Goal: Transaction & Acquisition: Purchase product/service

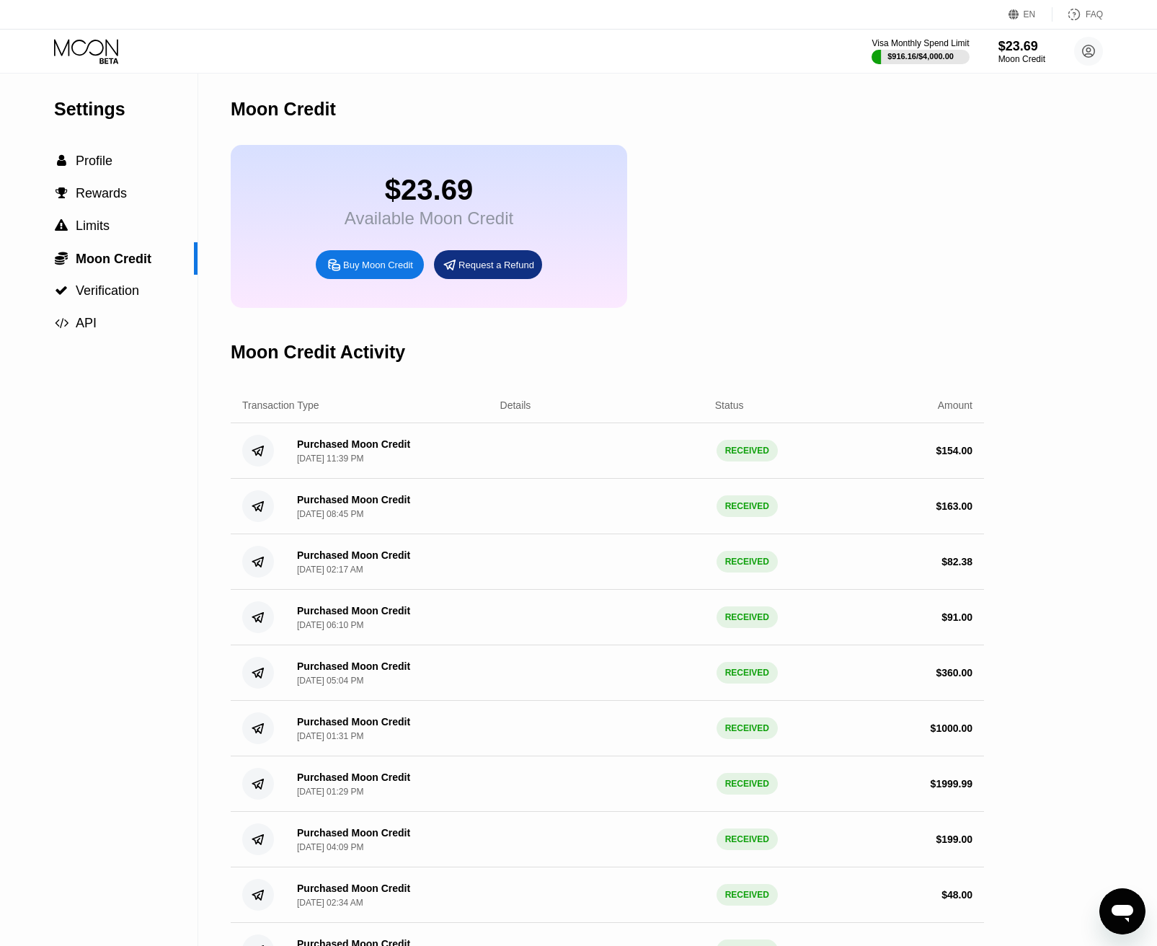
click at [93, 43] on icon at bounding box center [87, 51] width 67 height 25
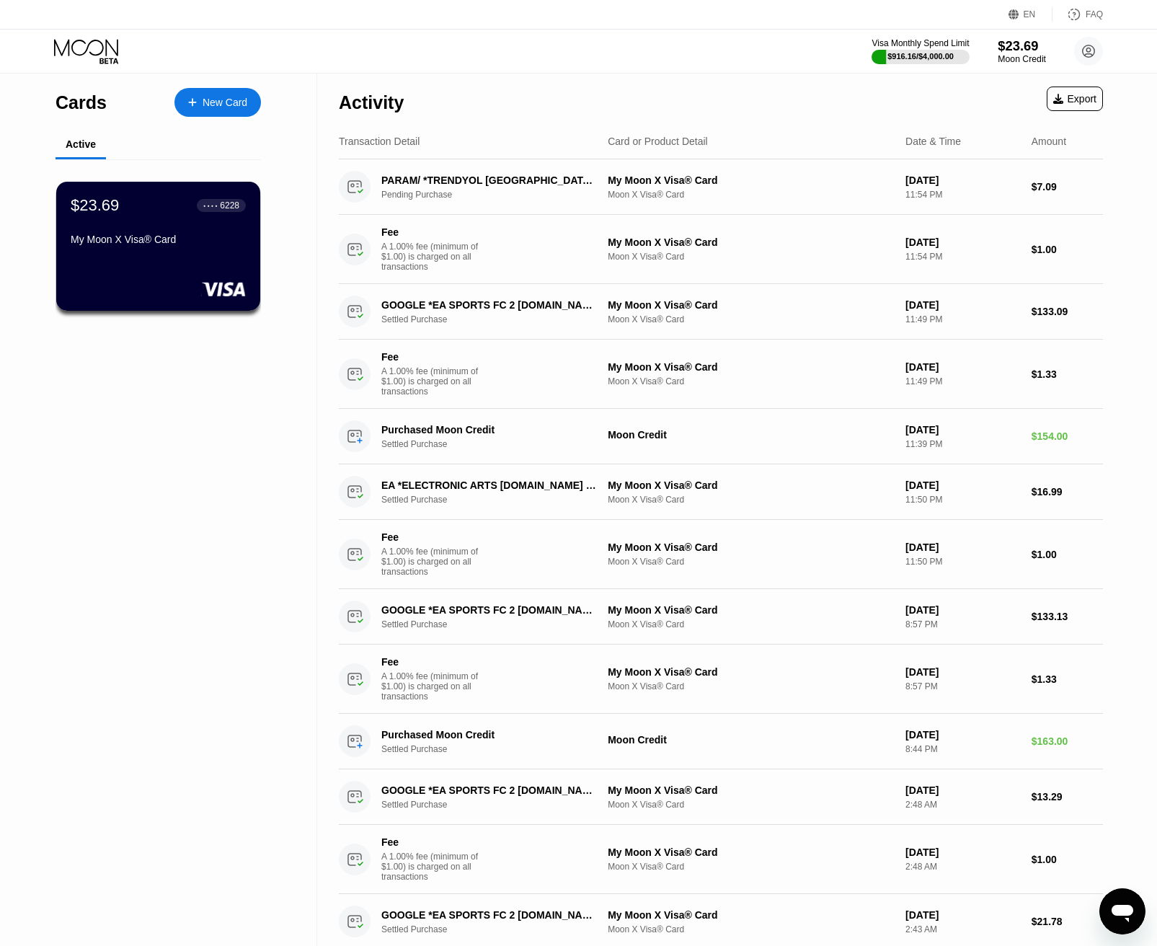
click at [1002, 49] on div "$23.69" at bounding box center [1022, 45] width 48 height 15
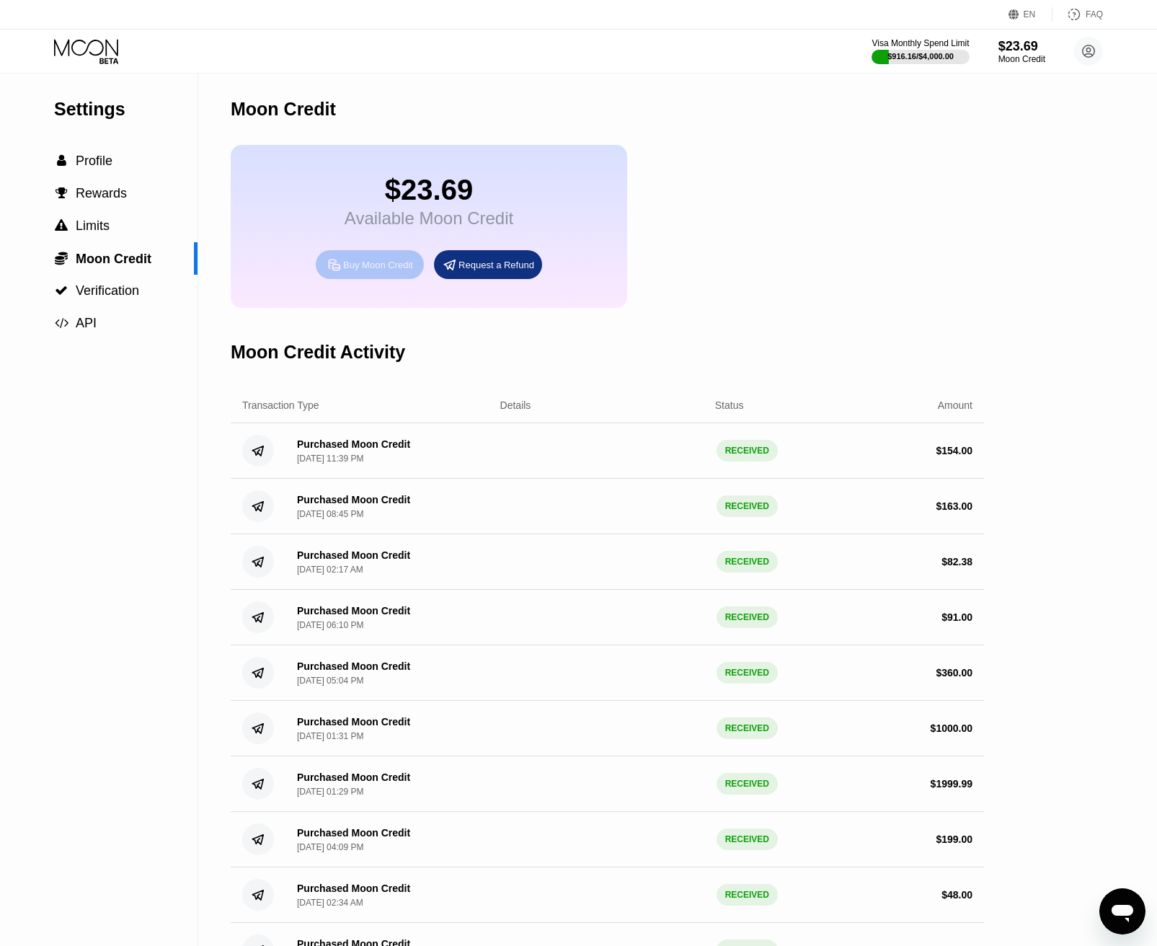
click at [375, 271] on div "Buy Moon Credit" at bounding box center [378, 265] width 70 height 12
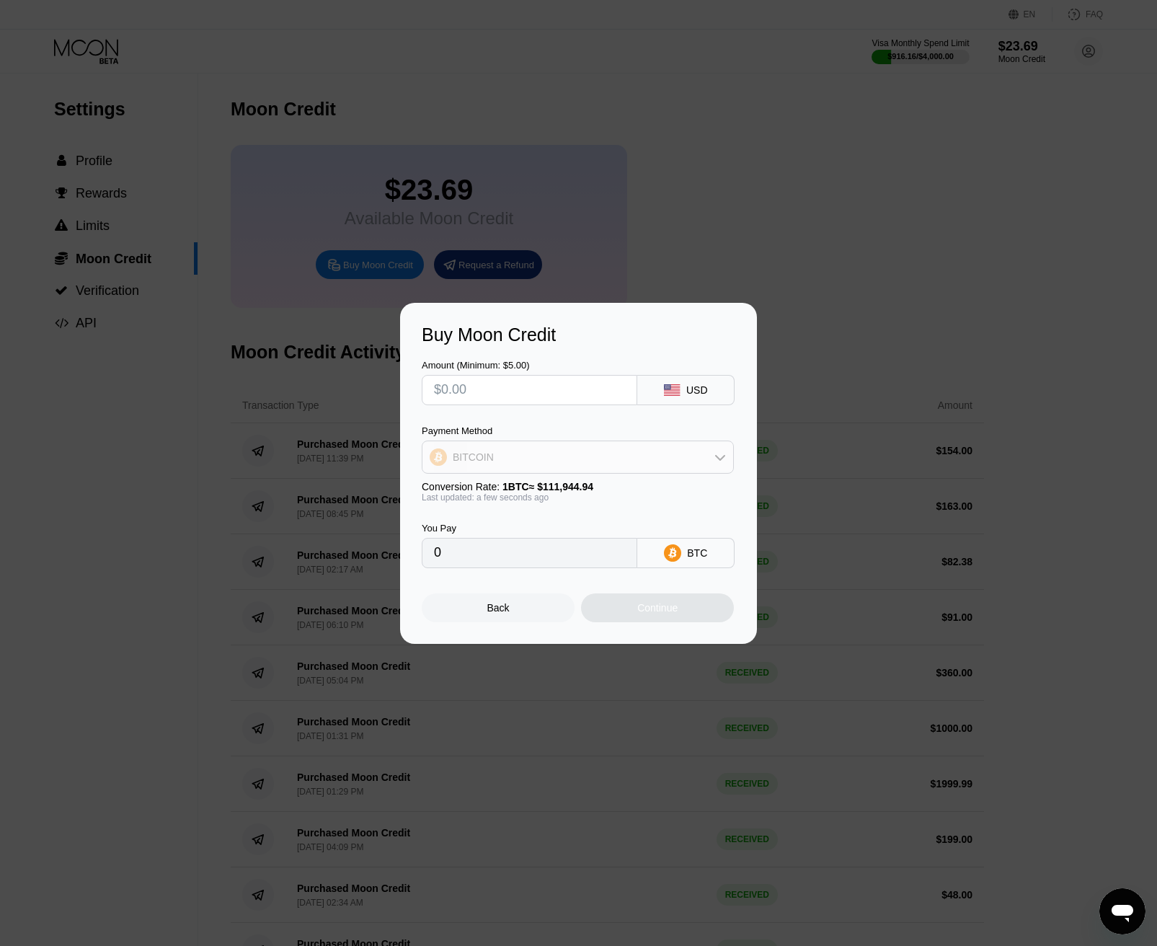
click at [605, 449] on div "BITCOIN" at bounding box center [578, 457] width 311 height 29
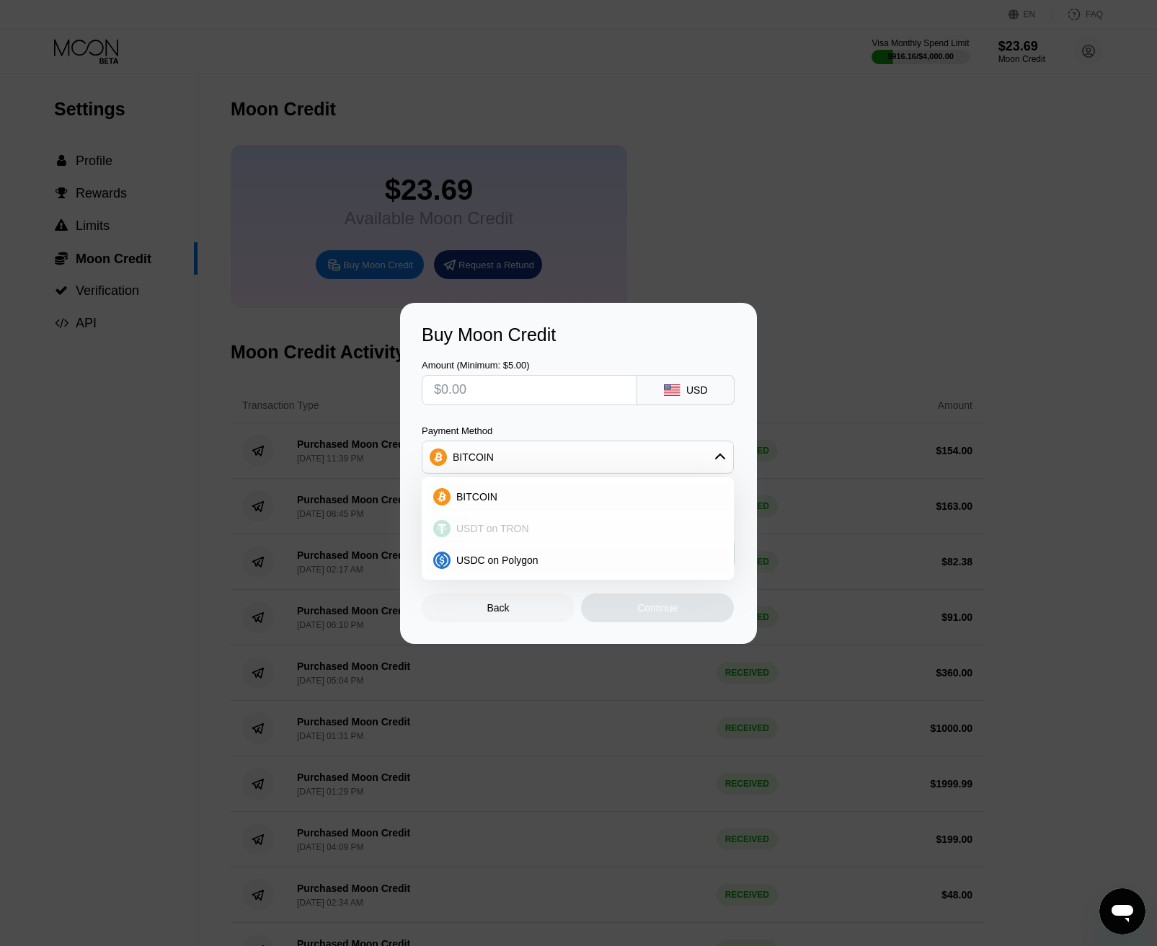
click at [572, 531] on div "USDT on TRON" at bounding box center [587, 529] width 272 height 12
type input "0.00"
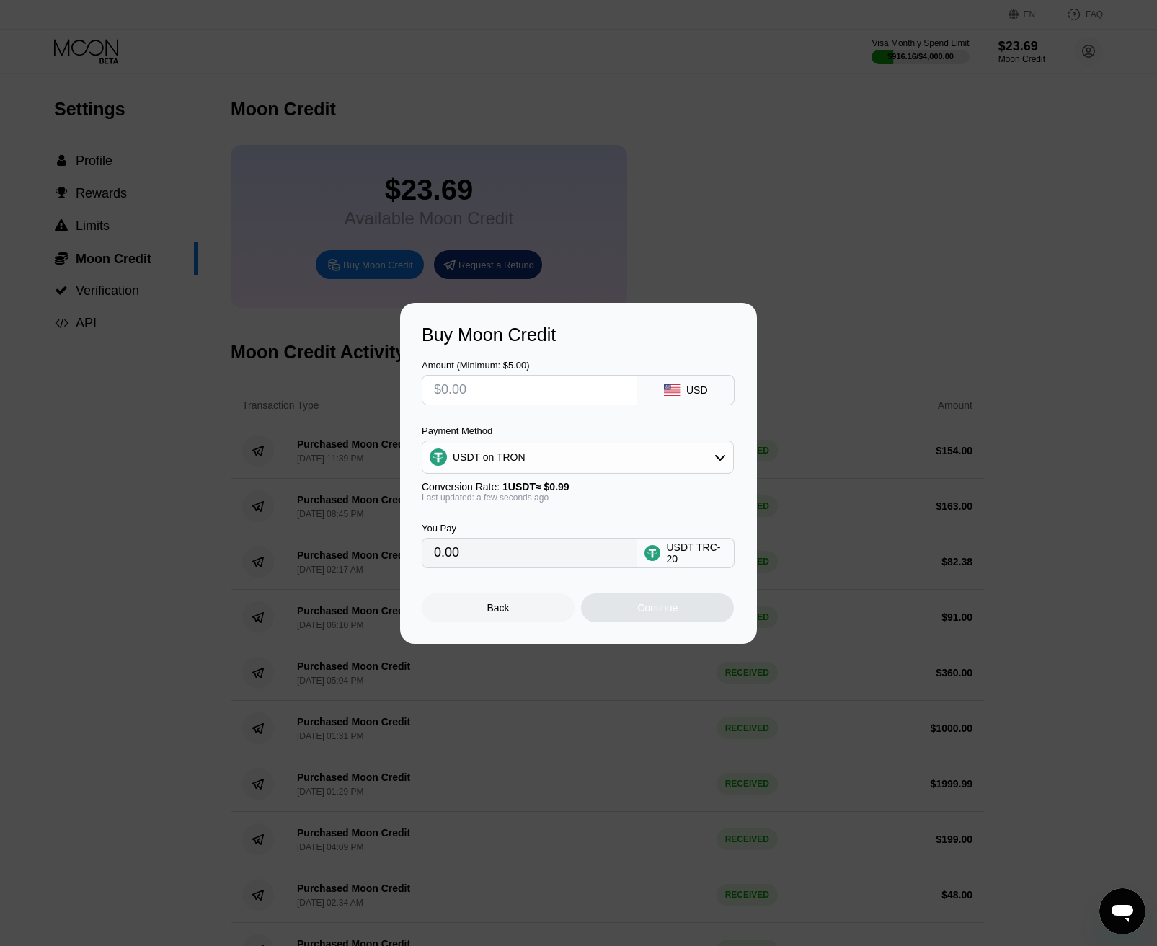
click at [855, 324] on div "Buy Moon Credit Amount (Minimum: $5.00) USD Payment Method USDT on TRON Convers…" at bounding box center [578, 473] width 1157 height 341
click at [696, 110] on div at bounding box center [584, 473] width 1168 height 946
